Goal: Find specific page/section: Find specific page/section

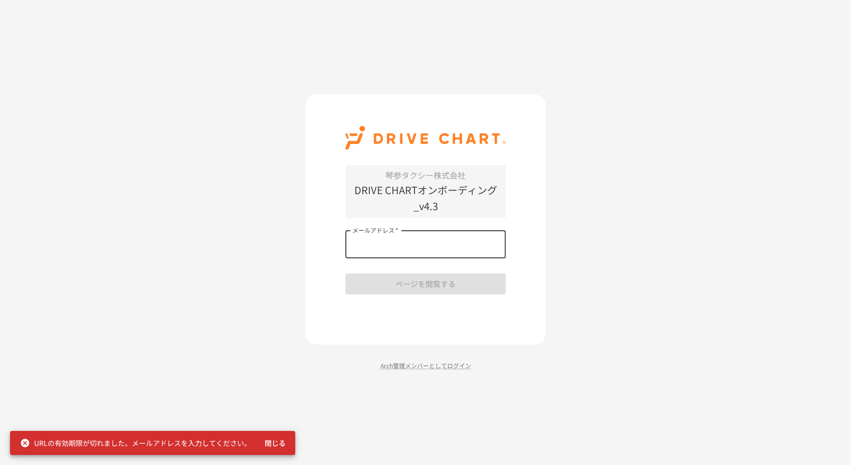
click at [433, 247] on input "メールアドレス   *" at bounding box center [425, 244] width 160 height 28
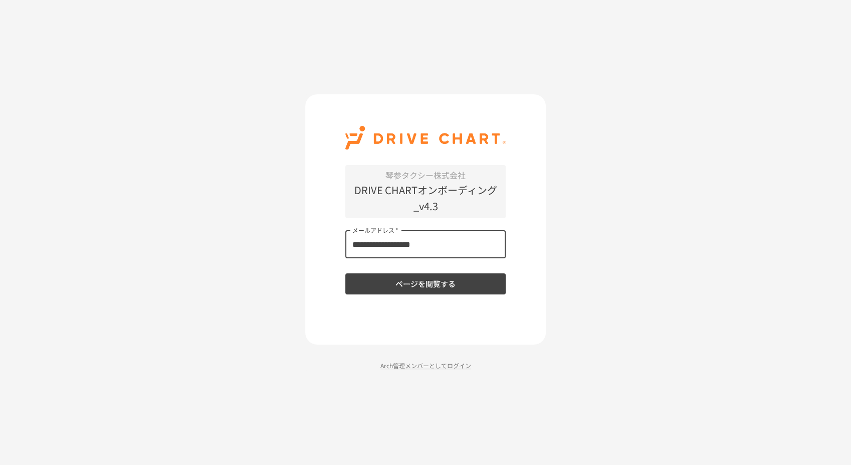
type input "**********"
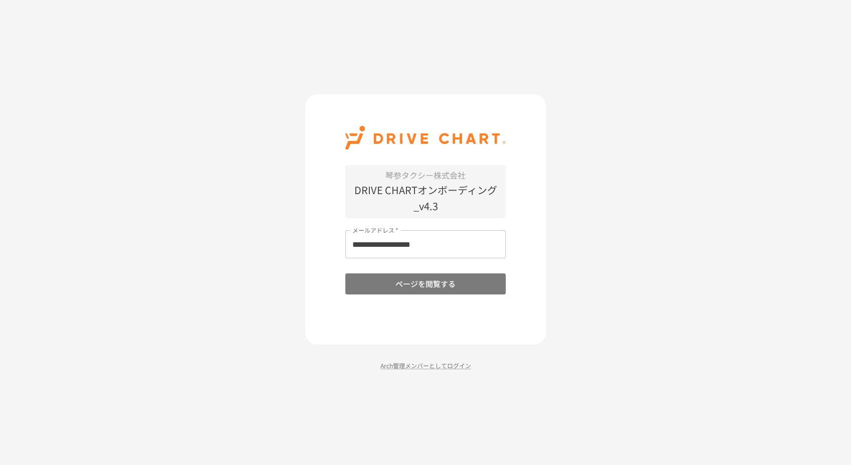
click at [436, 289] on button "ページを閲覧する" at bounding box center [425, 283] width 160 height 21
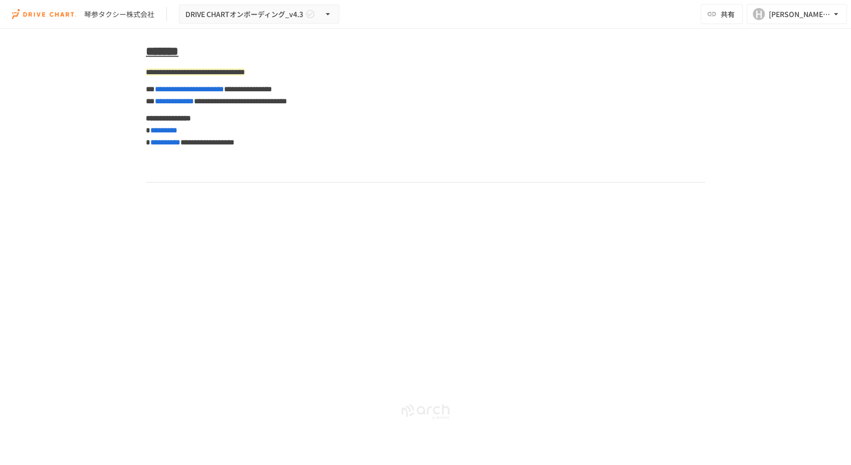
scroll to position [4897, 0]
